Goal: Task Accomplishment & Management: Use online tool/utility

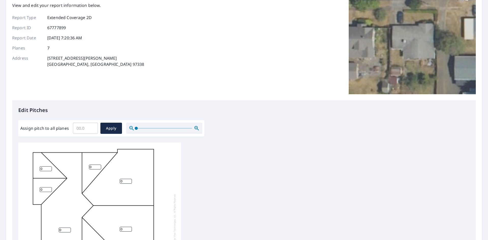
scroll to position [51, 0]
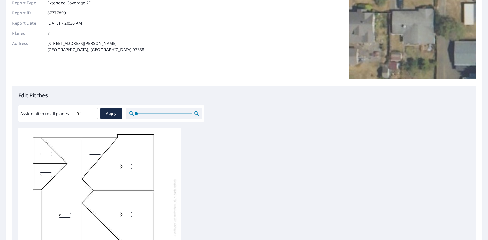
click at [91, 113] on input "0.1" at bounding box center [85, 114] width 25 height 14
click at [92, 112] on input "0.2" at bounding box center [85, 114] width 25 height 14
click at [92, 112] on input "0.3" at bounding box center [85, 114] width 25 height 14
click at [92, 112] on input "0.4" at bounding box center [85, 114] width 25 height 14
click at [92, 112] on input "0.5" at bounding box center [85, 114] width 25 height 14
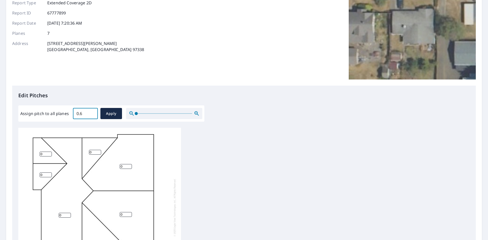
click at [92, 112] on input "0.6" at bounding box center [85, 114] width 25 height 14
click at [92, 112] on input "0.7" at bounding box center [85, 114] width 25 height 14
click at [92, 112] on input "0.8" at bounding box center [85, 114] width 25 height 14
click at [92, 112] on input "0.9" at bounding box center [85, 114] width 25 height 14
click at [92, 112] on input "1" at bounding box center [85, 114] width 25 height 14
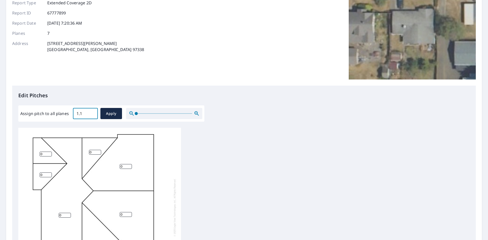
click at [92, 112] on input "1.1" at bounding box center [85, 114] width 25 height 14
click at [92, 112] on input "1.2" at bounding box center [85, 114] width 25 height 14
click at [92, 112] on input "1.3" at bounding box center [85, 114] width 25 height 14
drag, startPoint x: 86, startPoint y: 115, endPoint x: 67, endPoint y: 114, distance: 18.8
click at [67, 114] on div "Assign pitch to all planes 1.3 ​ Apply" at bounding box center [111, 113] width 182 height 11
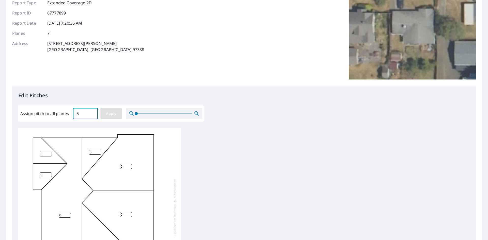
type input "5"
click at [107, 112] on span "Apply" at bounding box center [110, 114] width 13 height 6
type input "5"
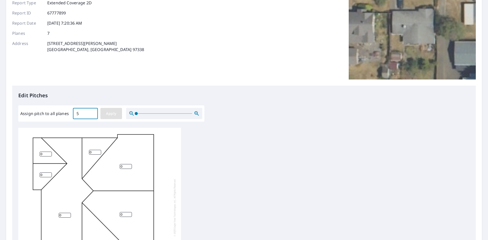
type input "5"
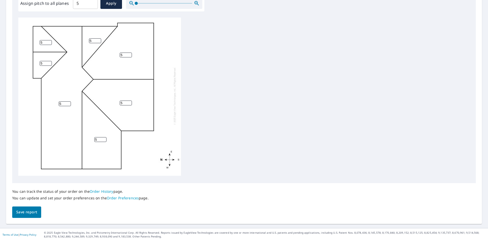
scroll to position [162, 0]
click at [28, 214] on span "Save report" at bounding box center [26, 211] width 21 height 6
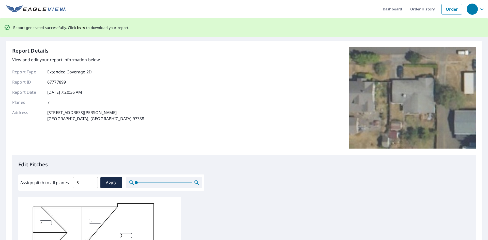
scroll to position [0, 0]
click at [80, 28] on span "here" at bounding box center [81, 28] width 8 height 6
